Goal: Find specific page/section: Find specific page/section

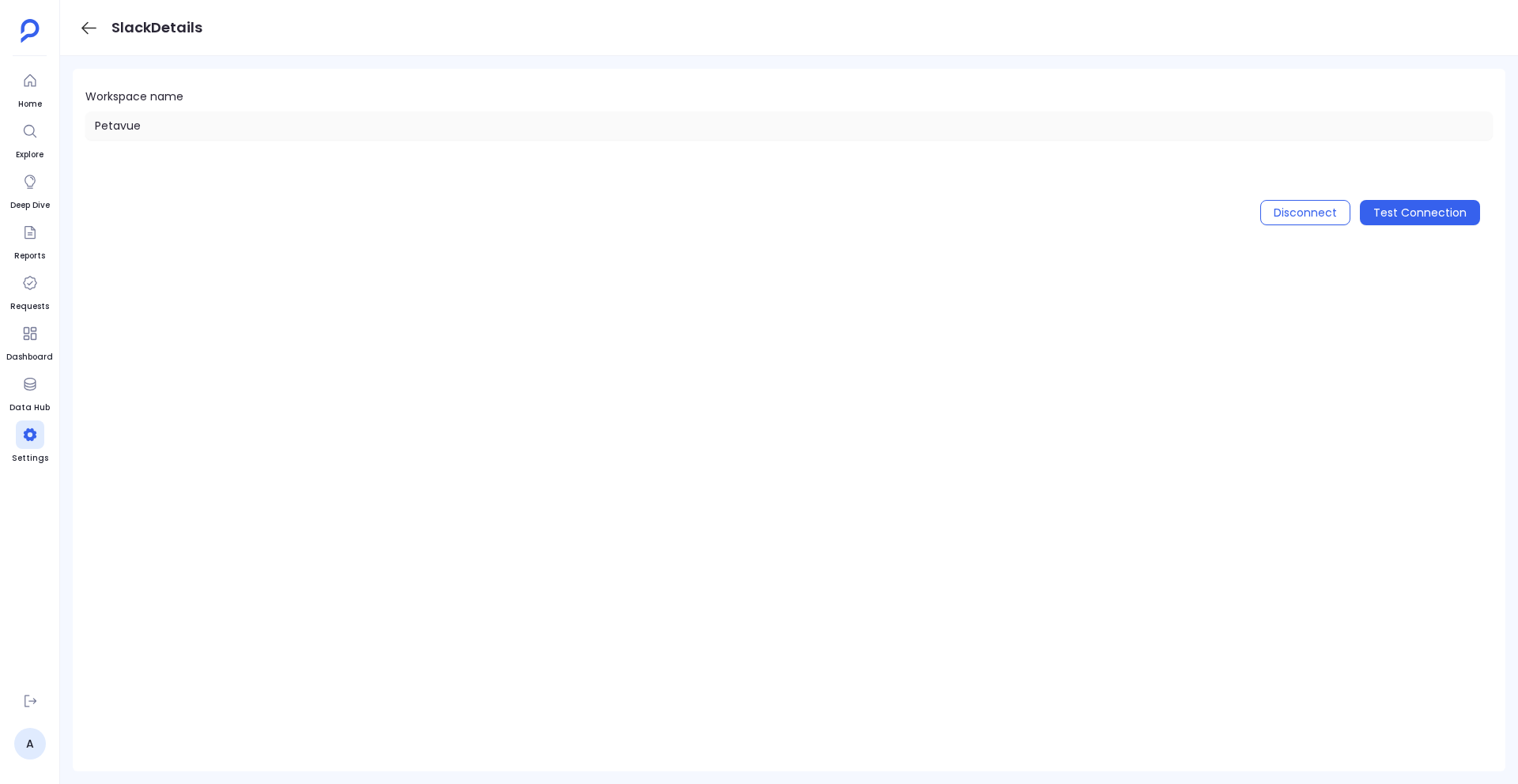
click at [92, 29] on icon at bounding box center [88, 28] width 20 height 20
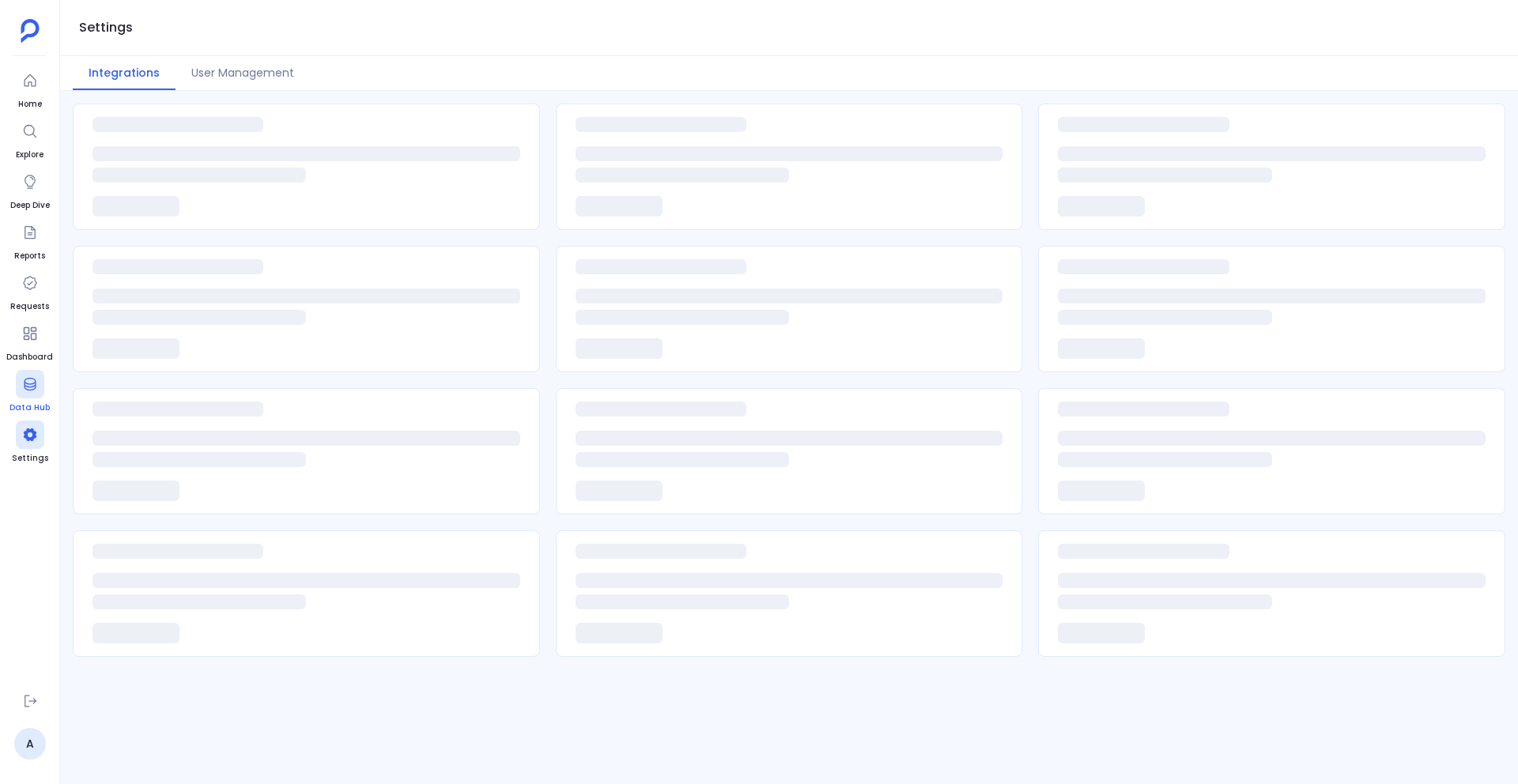
click at [29, 374] on div at bounding box center [30, 384] width 28 height 28
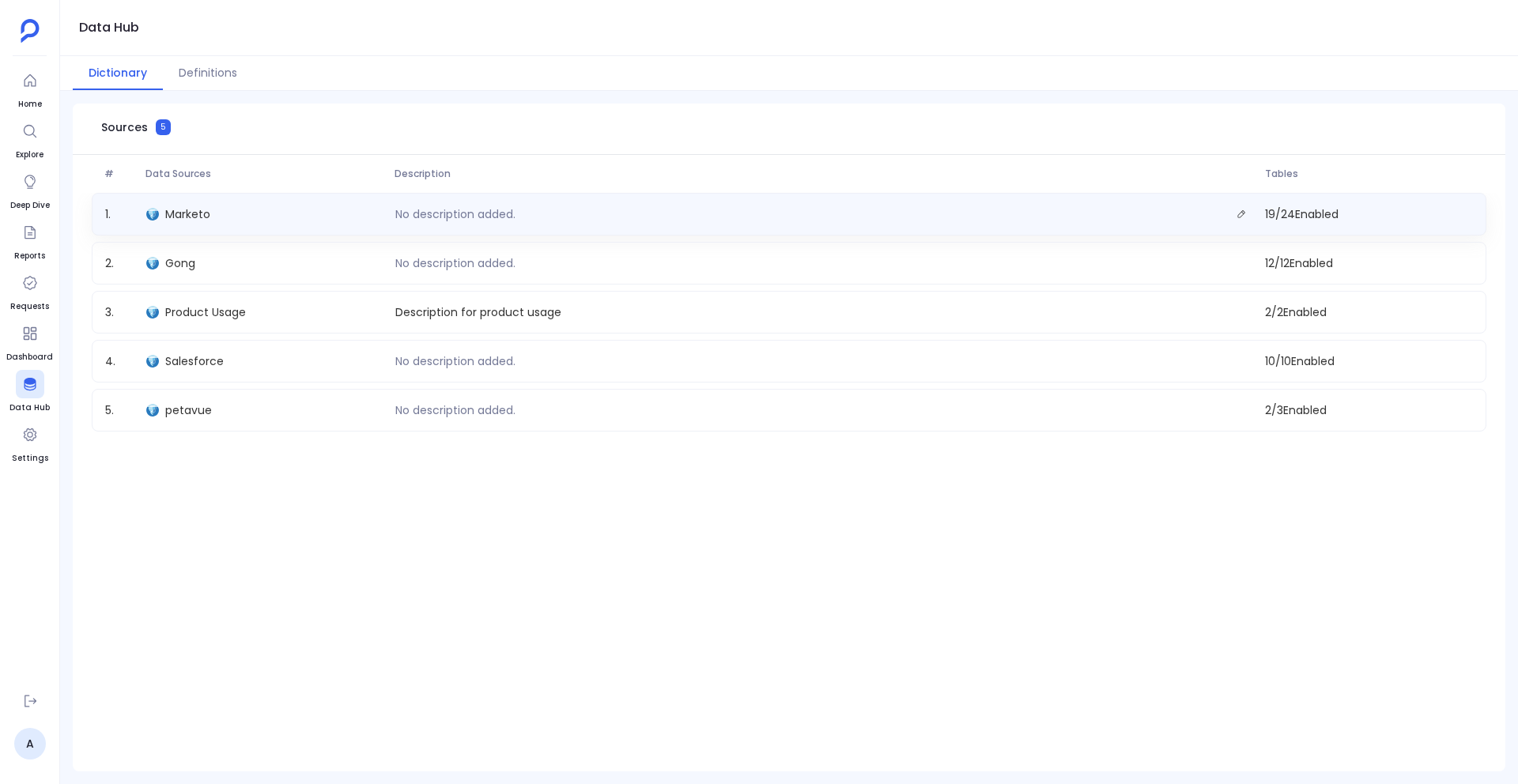
click at [230, 214] on div "Marketo" at bounding box center [264, 214] width 249 height 22
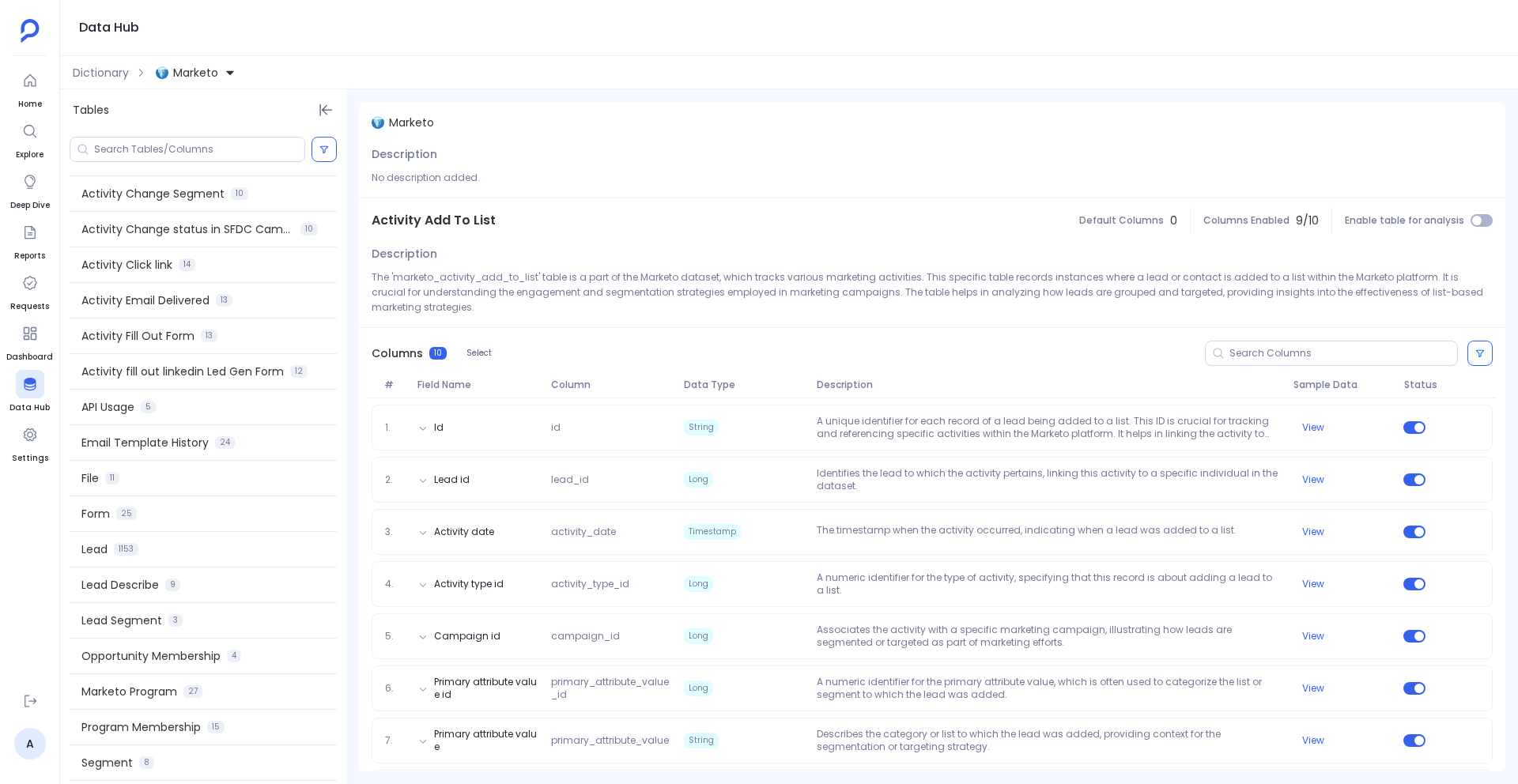
scroll to position [213, 0]
click at [199, 67] on span "Marketo" at bounding box center [195, 72] width 45 height 16
click at [220, 191] on div "Salesforce" at bounding box center [272, 182] width 231 height 35
